Goal: Submit feedback/report problem

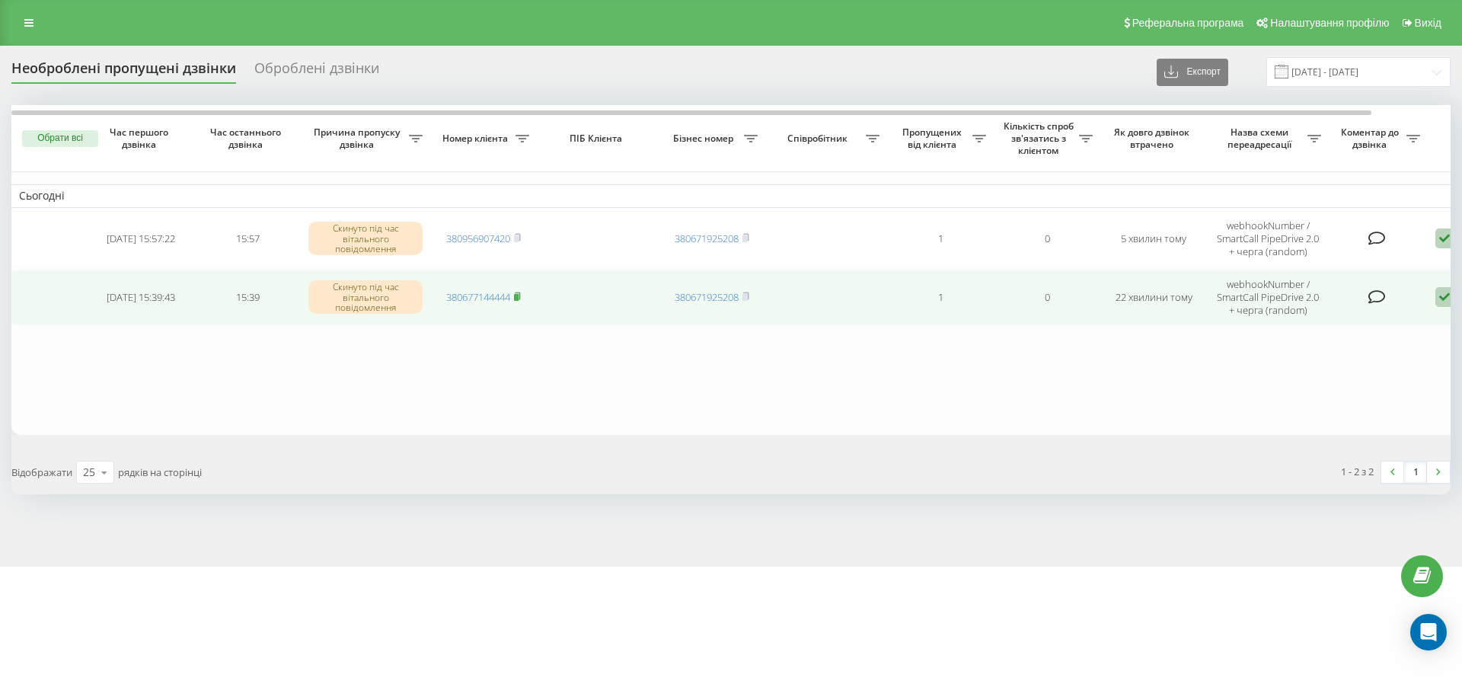
click at [519, 290] on span at bounding box center [517, 297] width 7 height 14
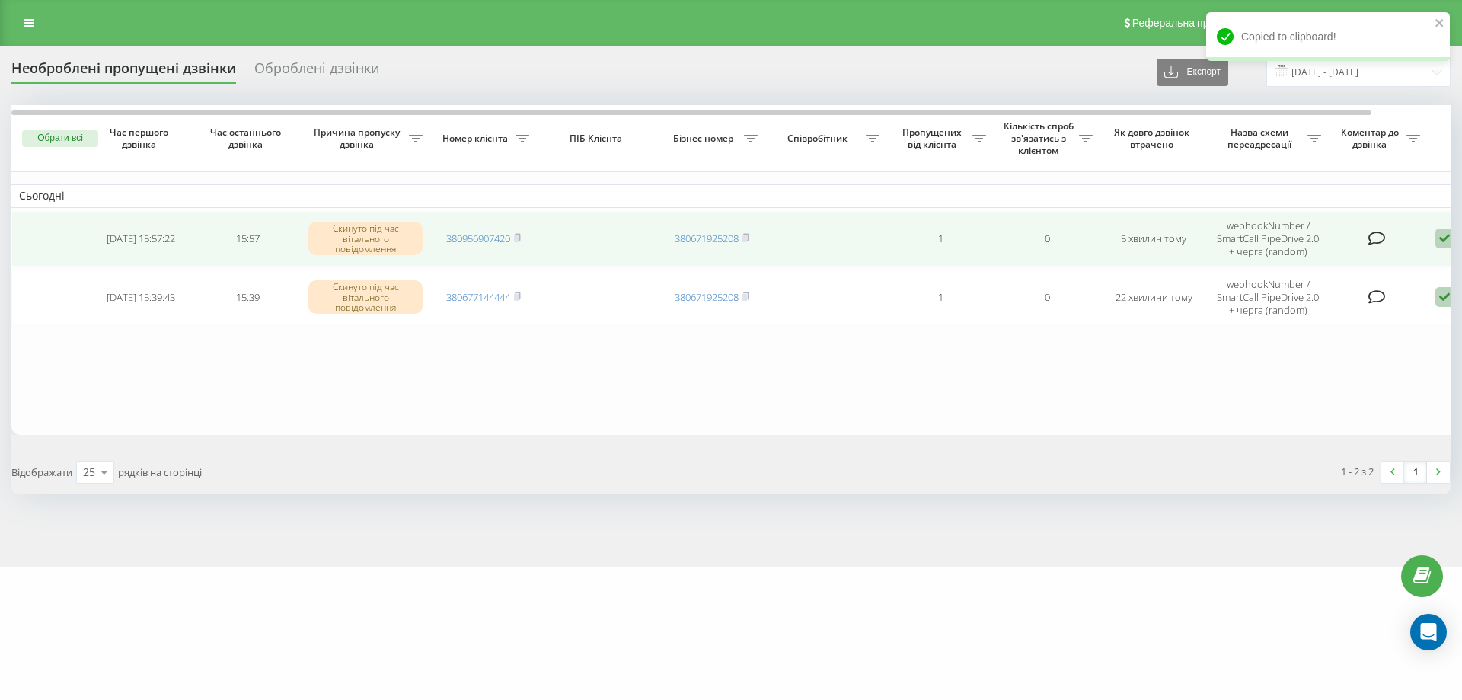
click at [522, 230] on td "380956907420" at bounding box center [483, 239] width 107 height 56
click at [524, 234] on td "380956907420" at bounding box center [483, 239] width 107 height 56
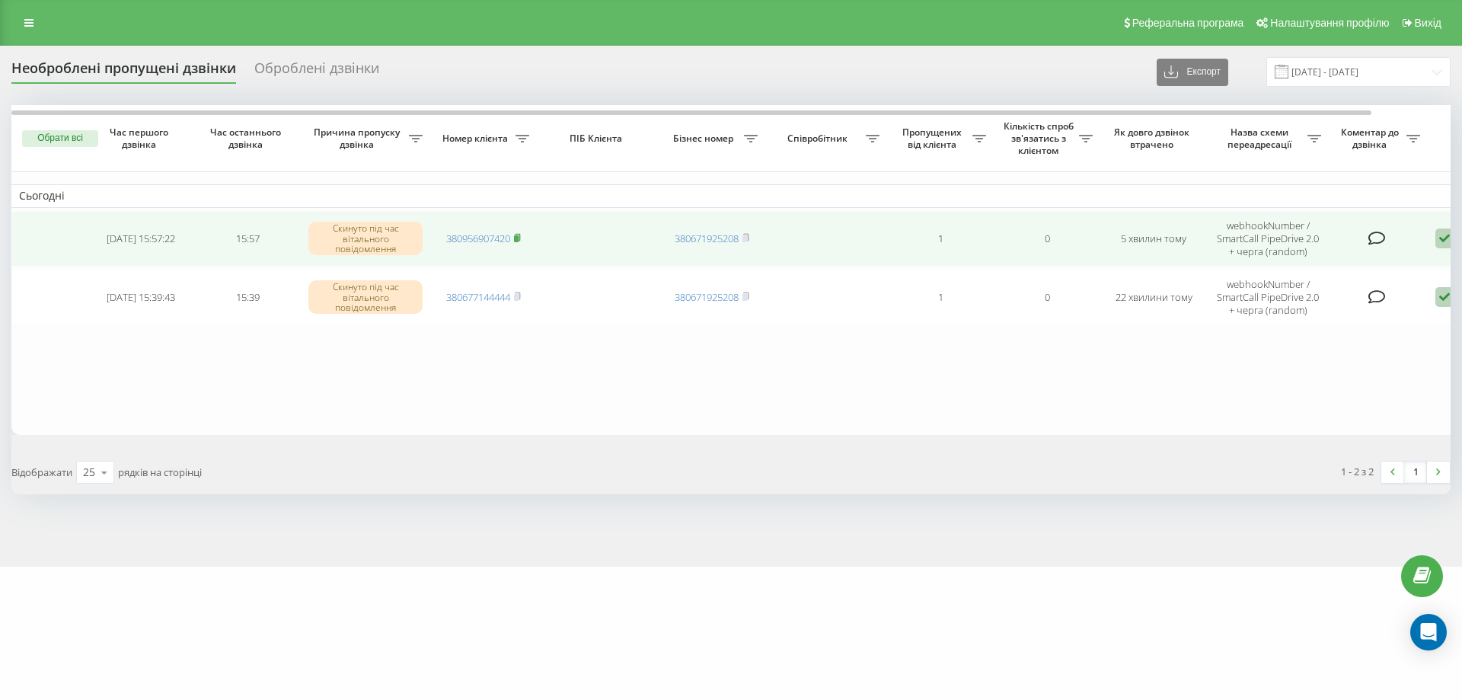
click at [519, 236] on rect at bounding box center [516, 238] width 5 height 7
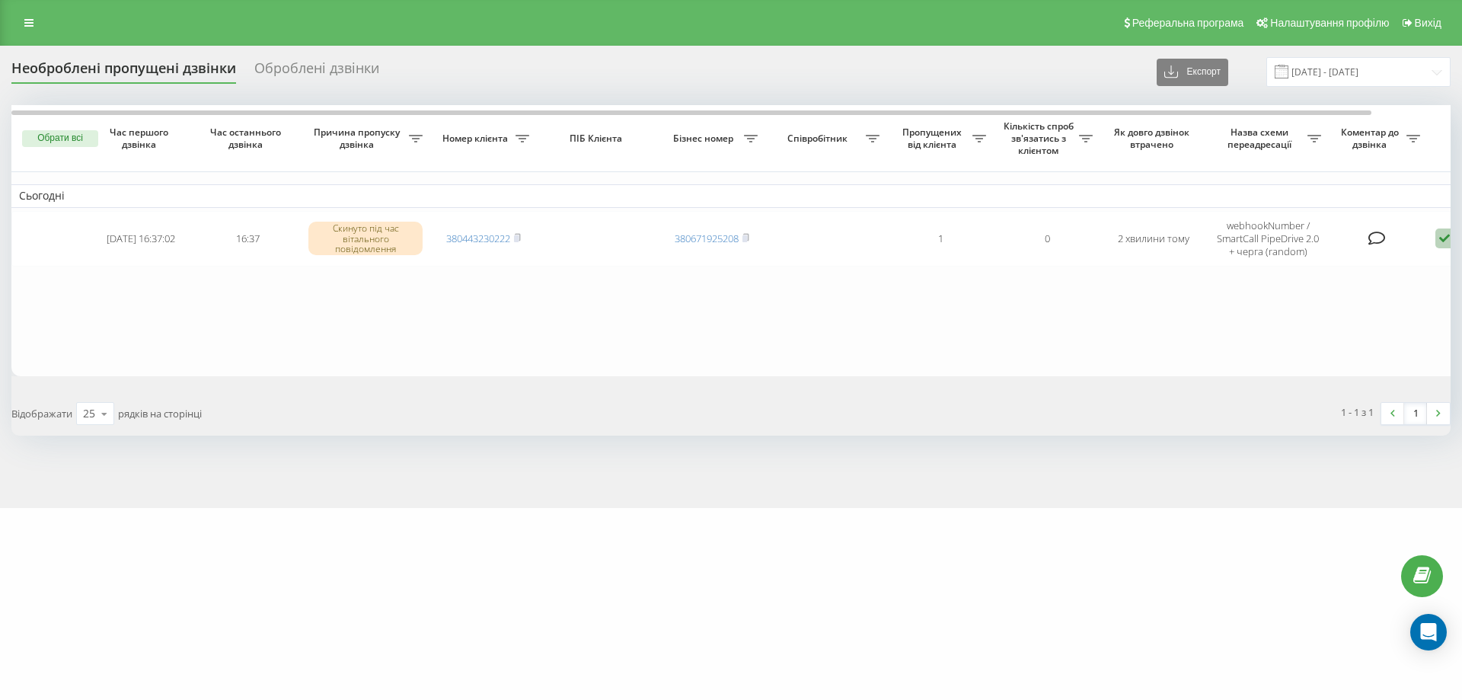
click at [519, 235] on icon at bounding box center [517, 237] width 7 height 9
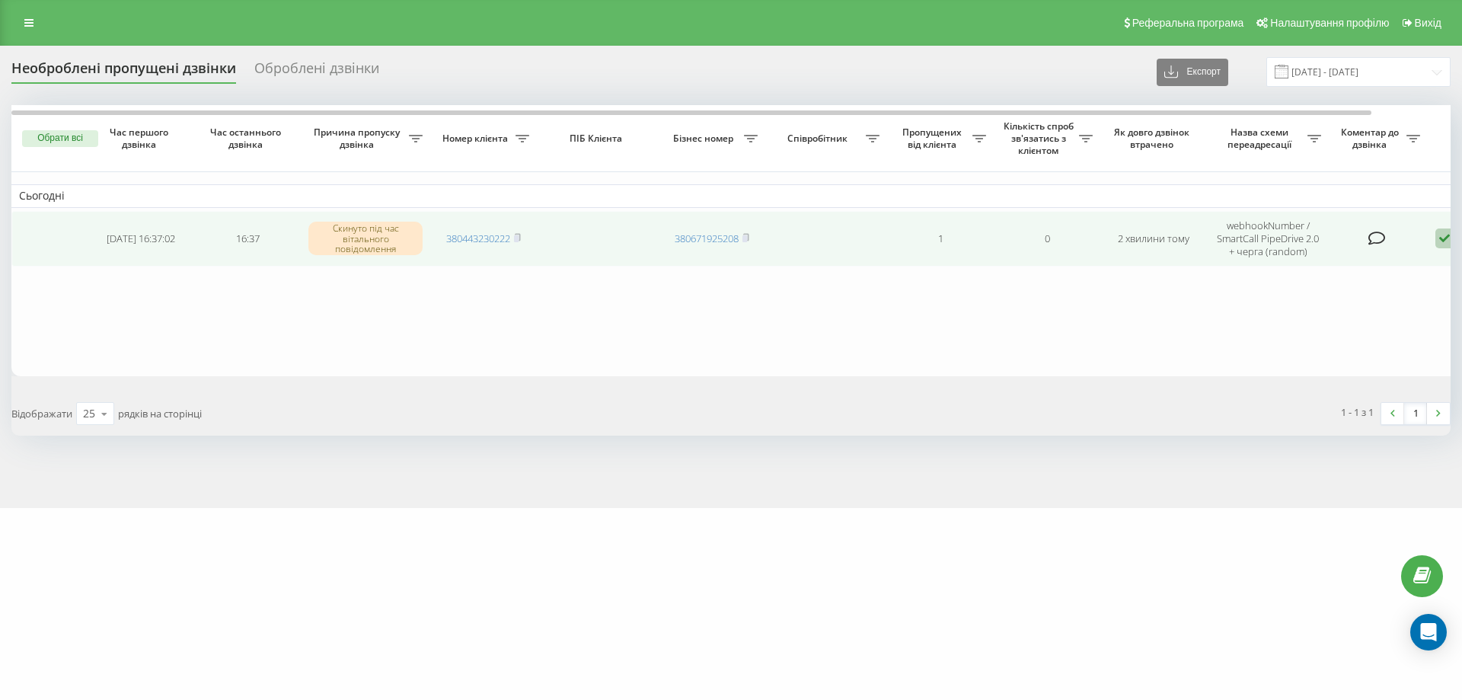
click at [1437, 235] on icon at bounding box center [1445, 239] width 18 height 21
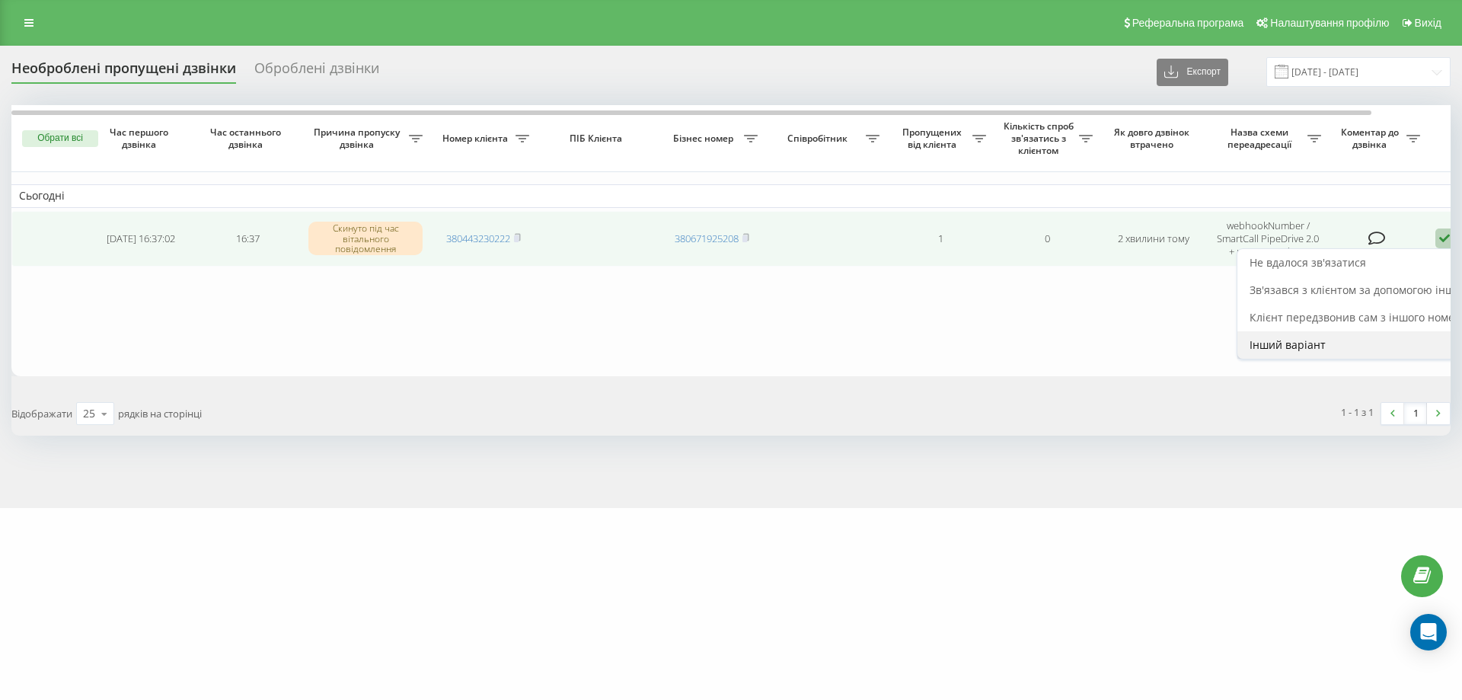
click at [1341, 336] on div "Інший варіант" at bounding box center [1380, 344] width 285 height 27
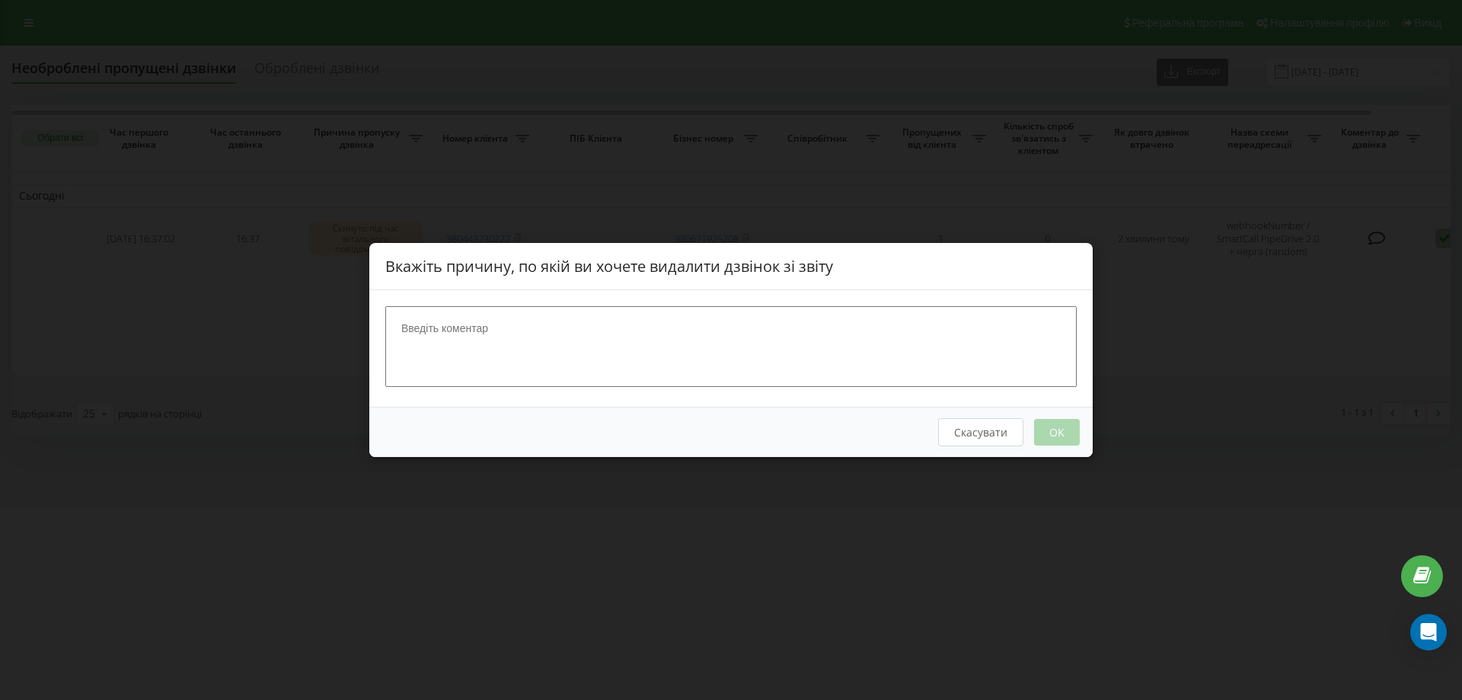
click at [613, 369] on textarea at bounding box center [731, 346] width 692 height 81
type textarea "нова пошта"
click at [1052, 432] on button "OK" at bounding box center [1057, 432] width 46 height 27
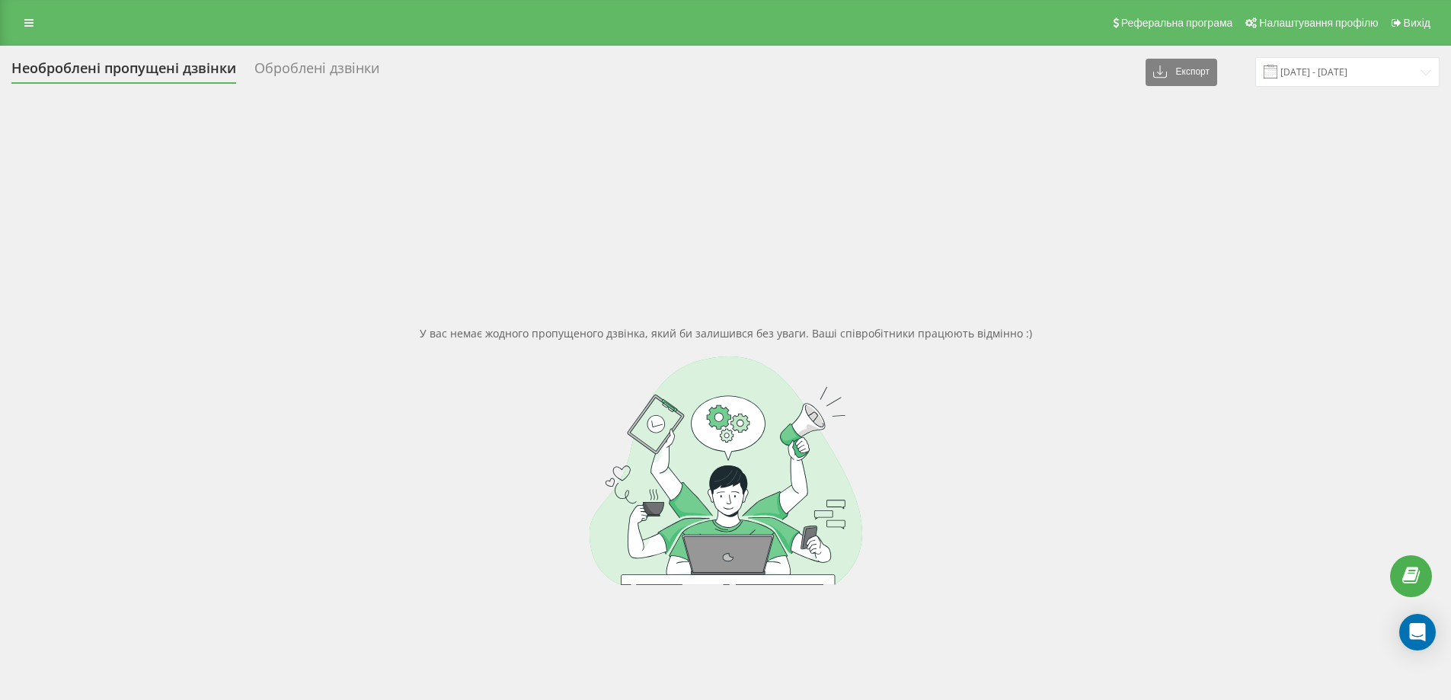
click at [308, 283] on div "У вас немає жодного пропущеного дзвінка, який би залишився без уваги. Ваші спів…" at bounding box center [725, 455] width 1428 height 700
